Goal: Transaction & Acquisition: Purchase product/service

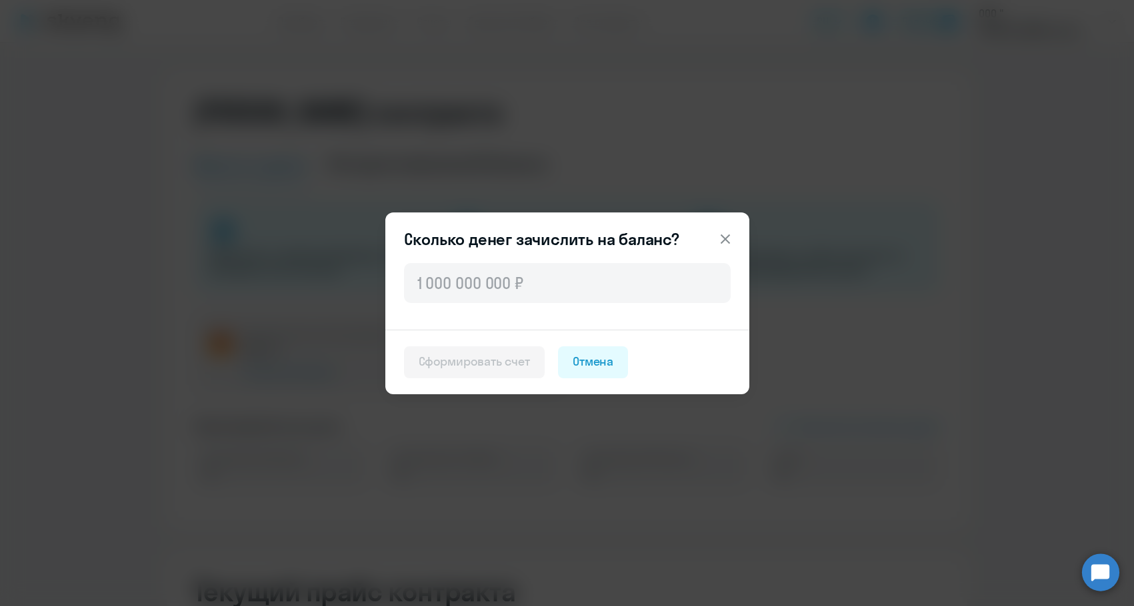
select select "english_adult_not_native_speaker"
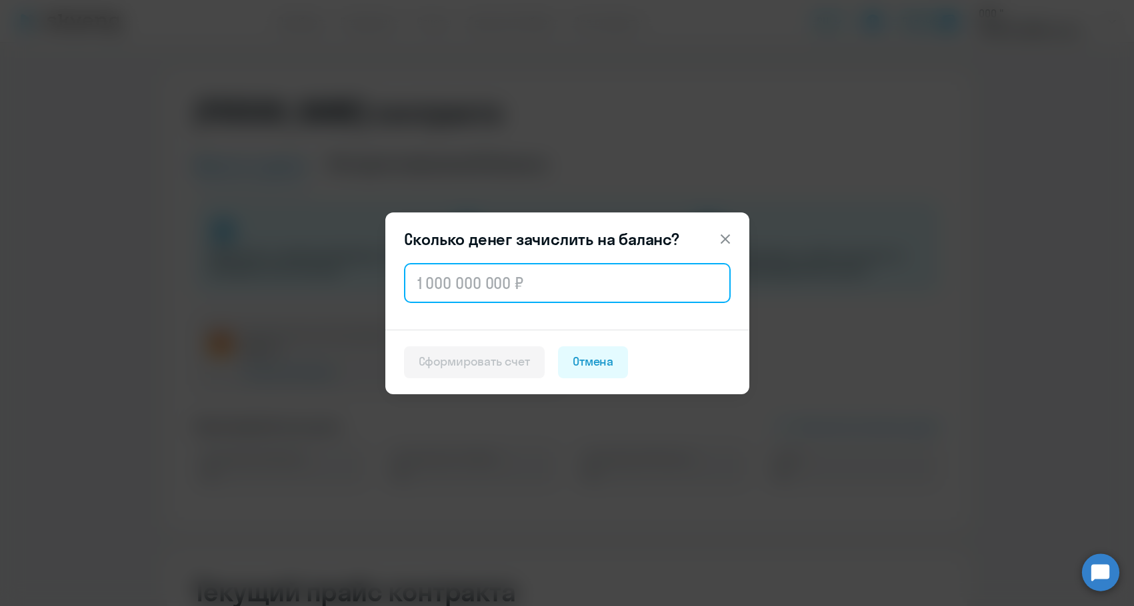
click at [486, 279] on input "text" at bounding box center [567, 283] width 327 height 40
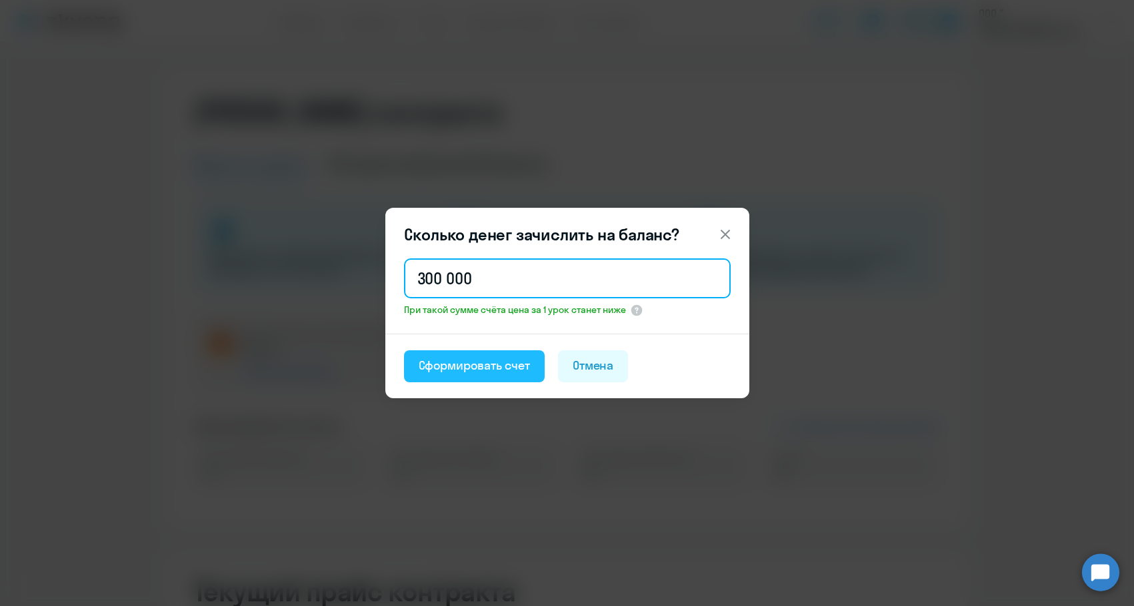
type input "300 000"
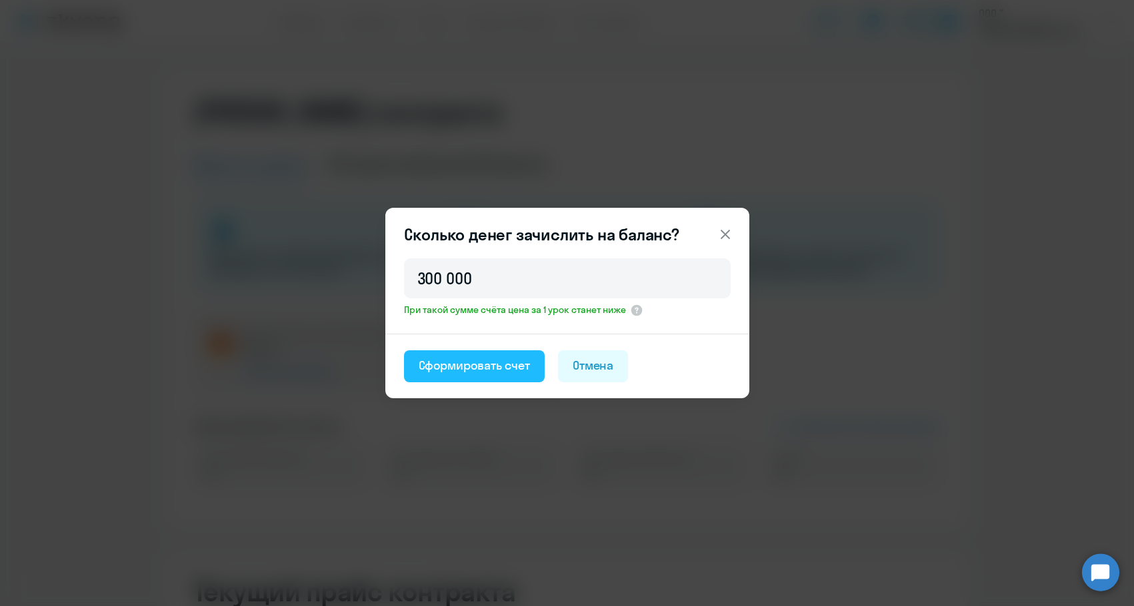
click at [455, 357] on button "Сформировать счет" at bounding box center [474, 367] width 141 height 32
